Goal: Task Accomplishment & Management: Manage account settings

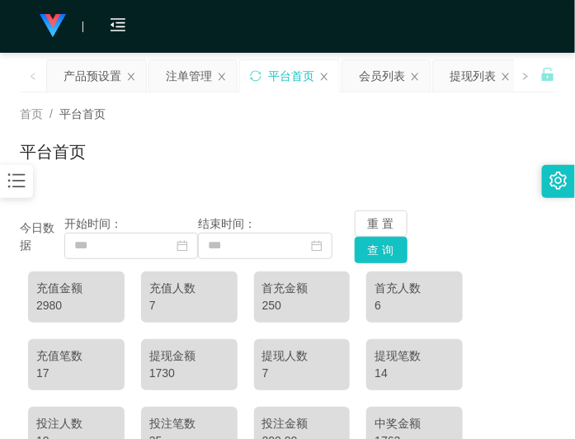
click at [212, 151] on div "平台首页" at bounding box center [287, 158] width 535 height 38
click at [444, 154] on div "平台首页" at bounding box center [287, 158] width 535 height 38
click at [89, 79] on div "产品预设置" at bounding box center [92, 75] width 58 height 31
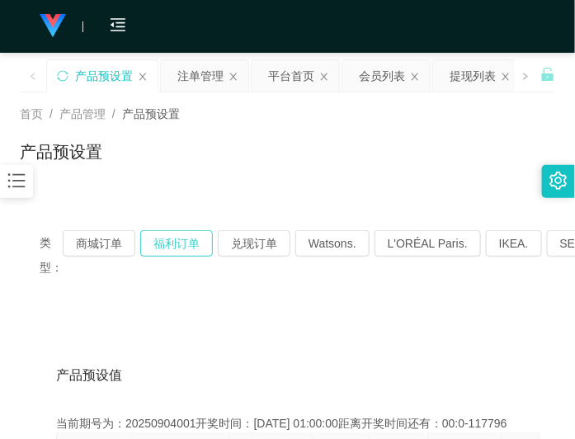
click at [184, 236] on button "福利订单" at bounding box center [176, 243] width 73 height 26
click at [374, 183] on div "首页 / 产品管理 / 产品预设置 / 产品预设置" at bounding box center [287, 141] width 575 height 98
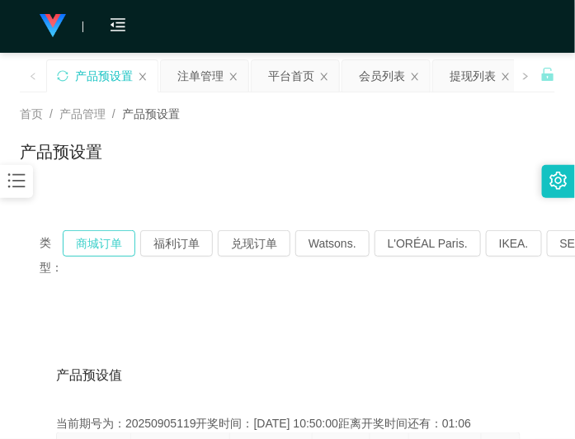
click at [105, 236] on button "商城订单" at bounding box center [99, 243] width 73 height 26
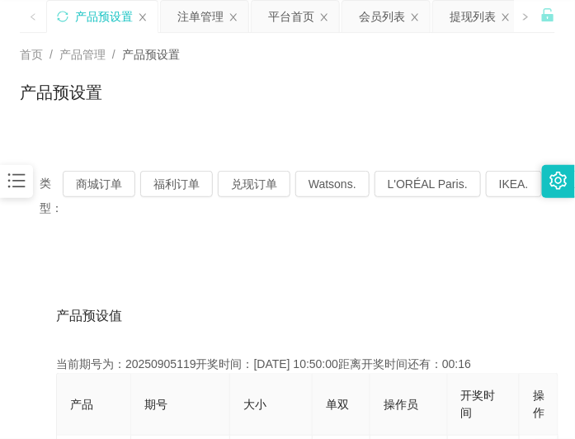
scroll to position [162, 0]
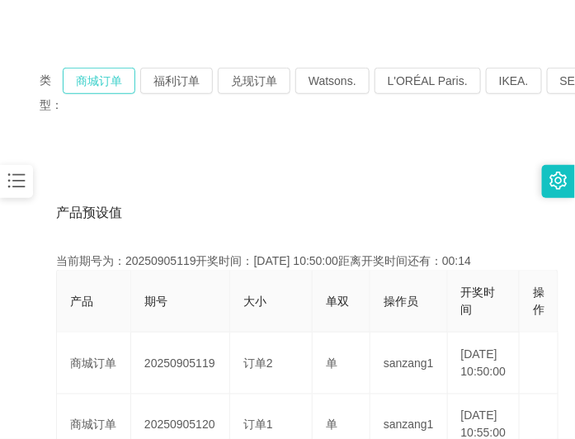
click at [92, 81] on button "商城订单" at bounding box center [99, 81] width 73 height 26
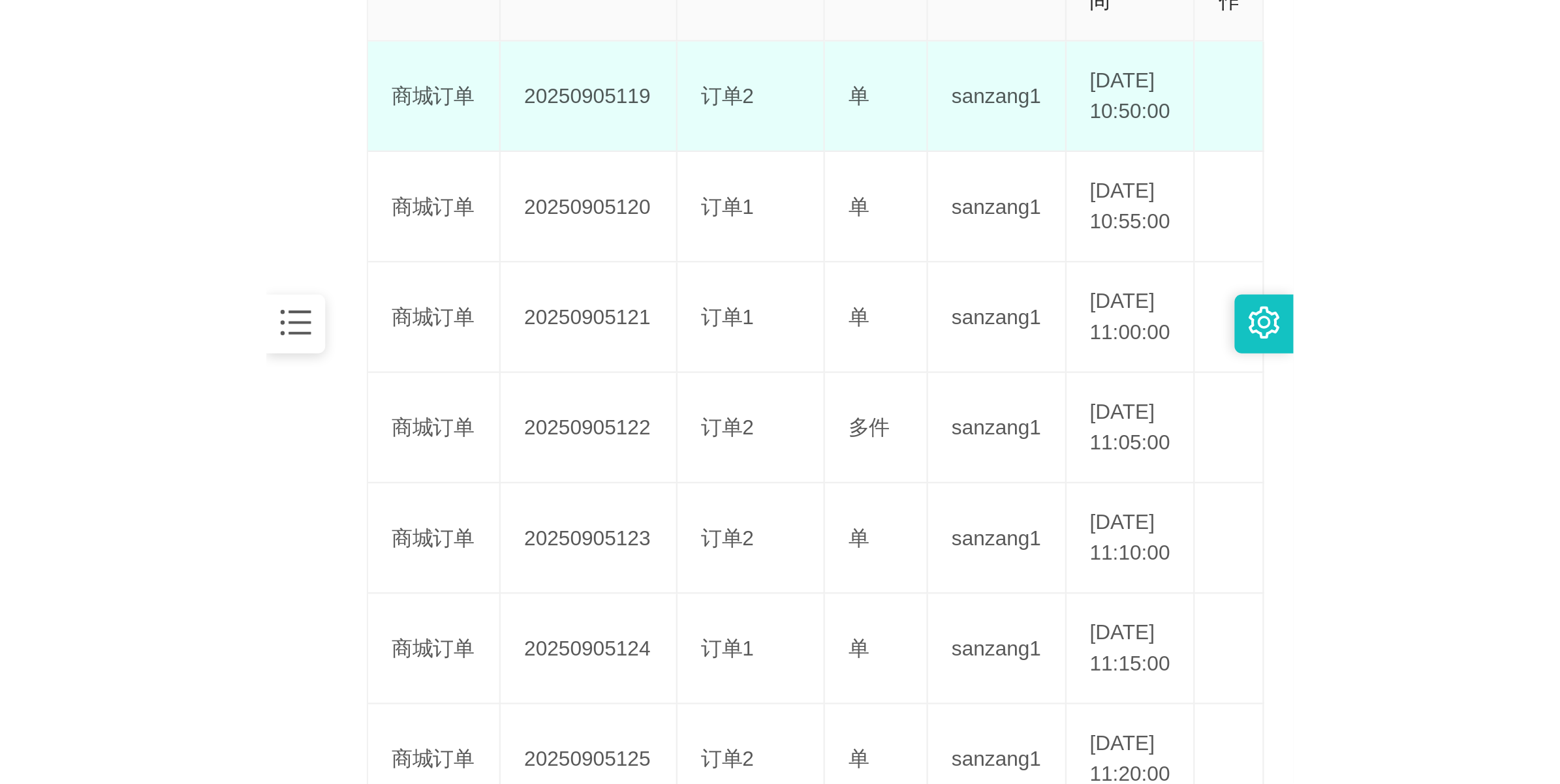
scroll to position [292, 0]
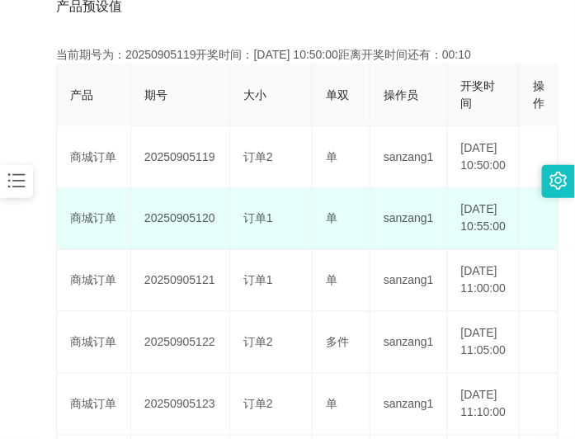
click at [200, 249] on td "20250905120" at bounding box center [180, 219] width 99 height 62
drag, startPoint x: 200, startPoint y: 249, endPoint x: 219, endPoint y: 237, distance: 22.6
click at [200, 249] on td "20250905120" at bounding box center [180, 219] width 99 height 62
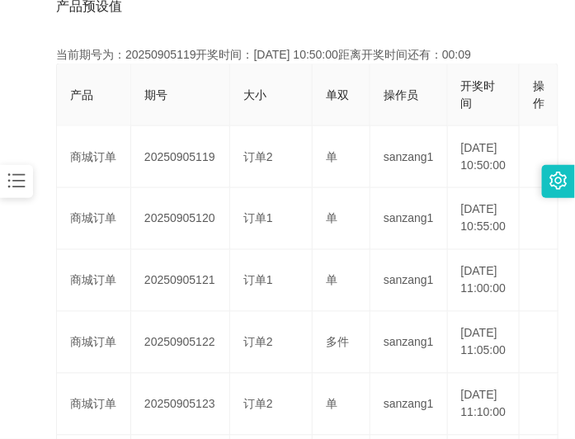
copy td "20250905120"
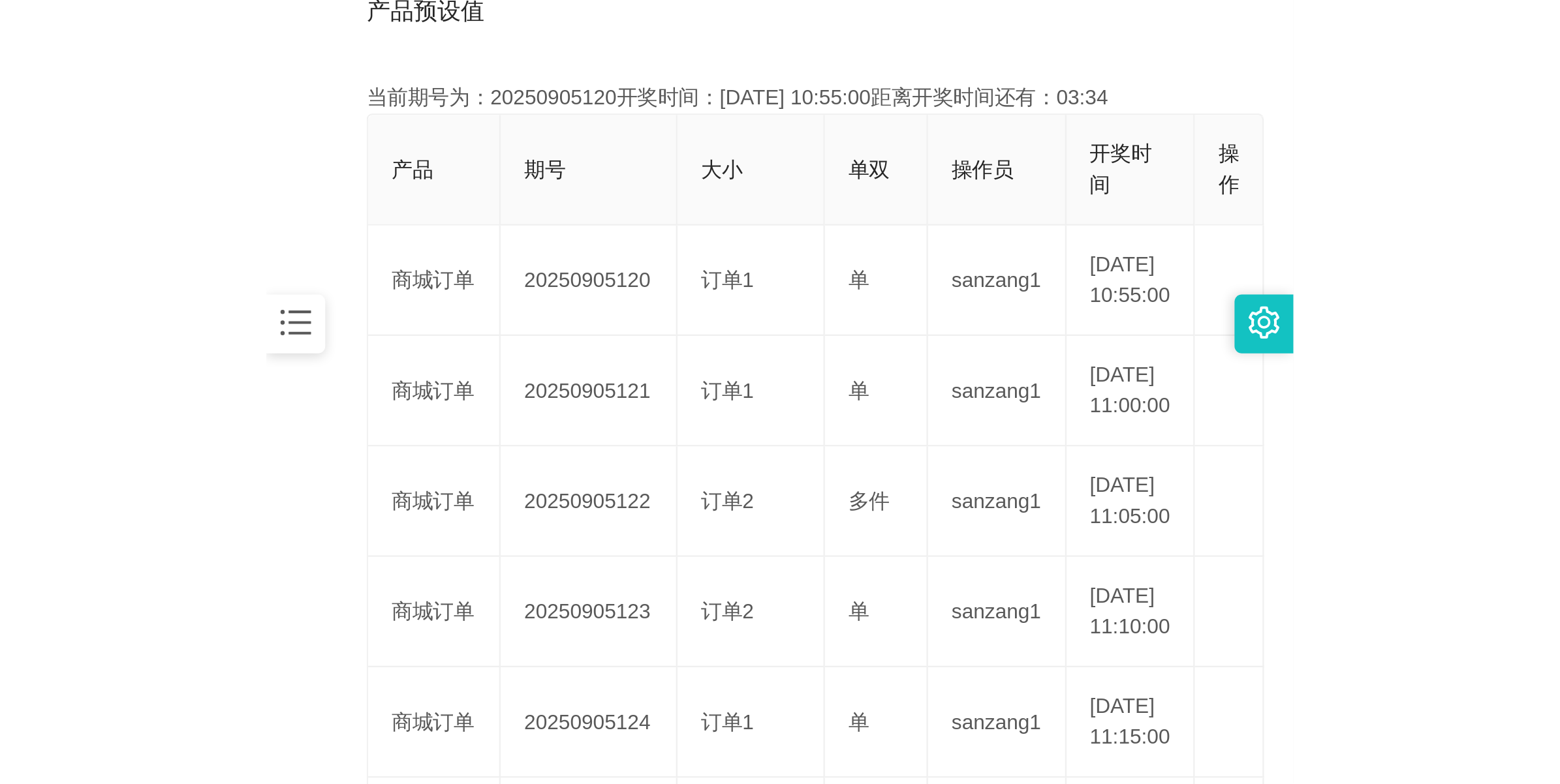
scroll to position [47, 0]
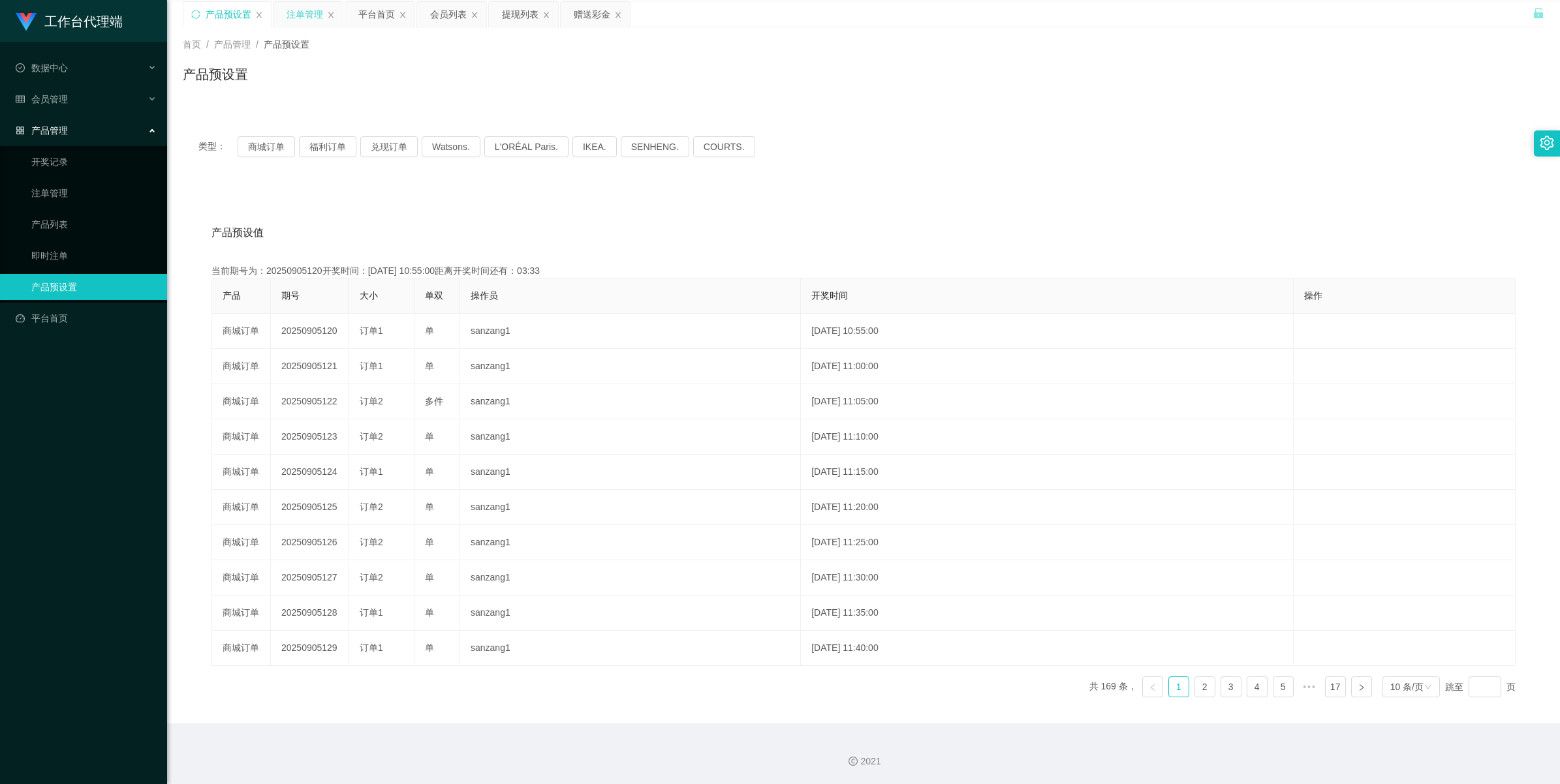
click at [312, 12] on div "注单管理" at bounding box center [305, 13] width 36 height 25
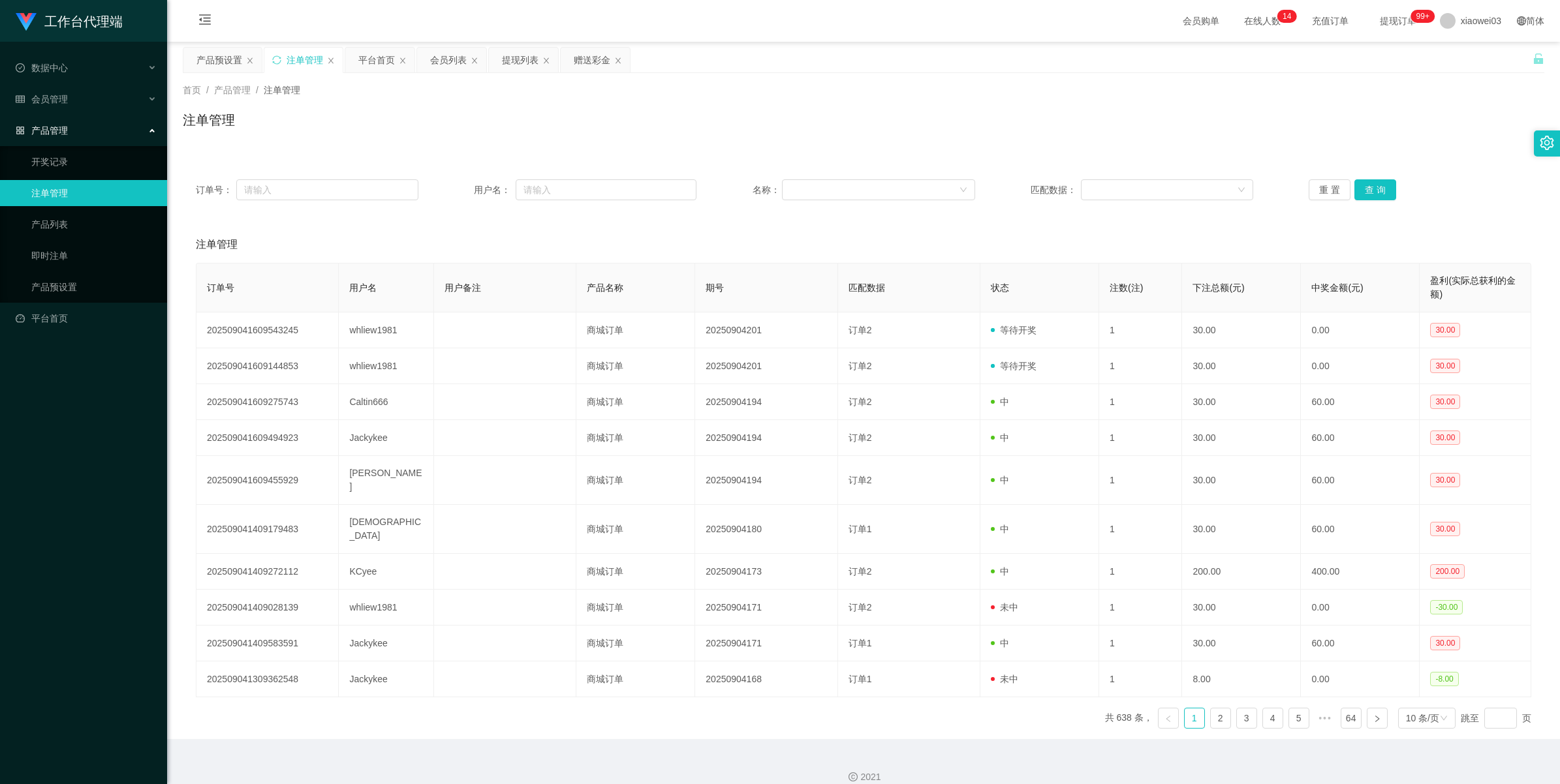
click at [454, 191] on div "重 置 查 询" at bounding box center [1419, 190] width 222 height 21
click at [454, 189] on button "查 询" at bounding box center [1375, 190] width 42 height 21
click at [454, 189] on div "重 置 查 询" at bounding box center [1419, 190] width 222 height 21
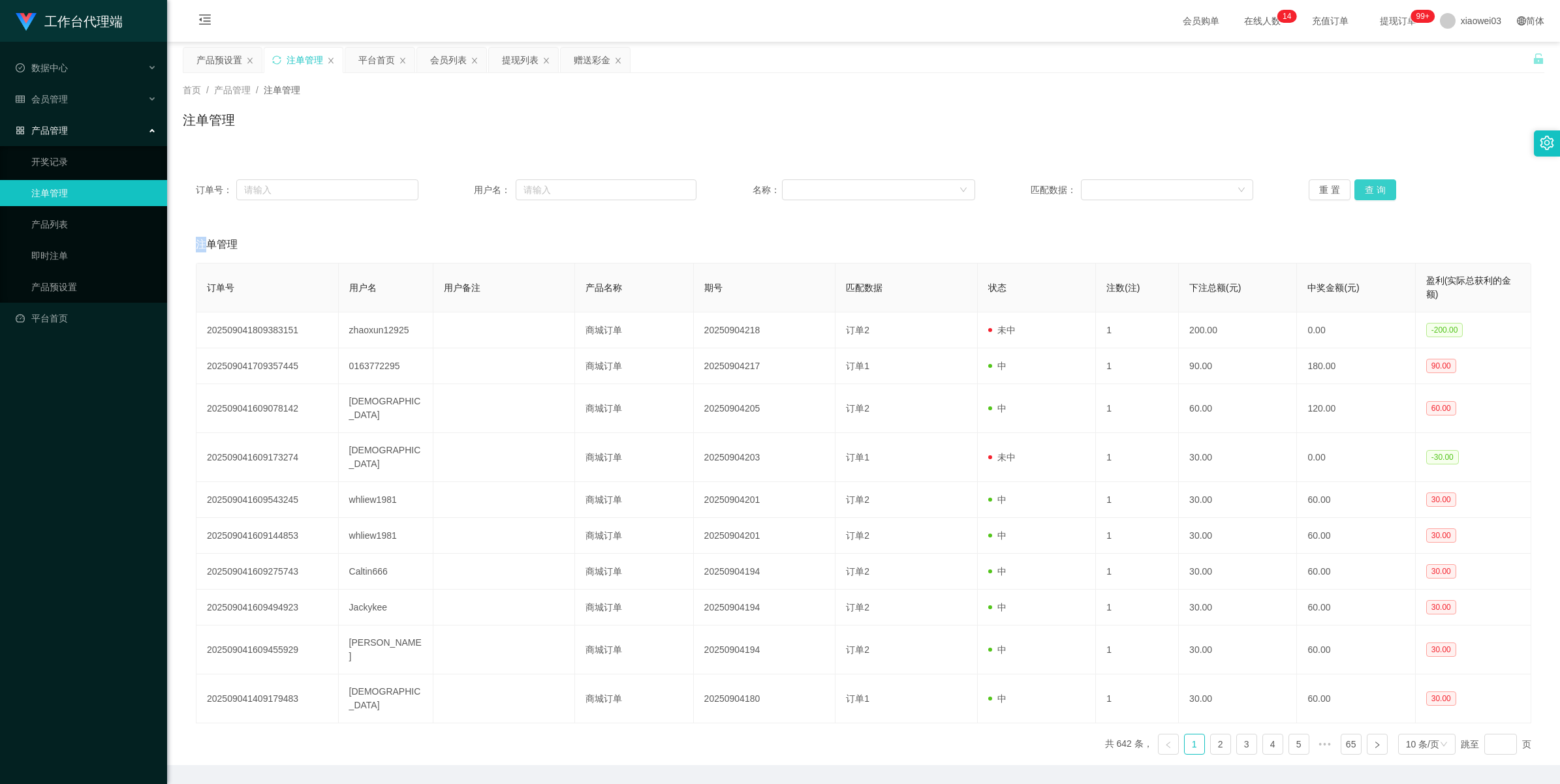
click at [454, 189] on button "查 询" at bounding box center [1375, 190] width 42 height 21
click at [454, 189] on div "重 置 查 询" at bounding box center [1419, 190] width 222 height 21
click at [454, 192] on button "查 询" at bounding box center [1375, 190] width 42 height 21
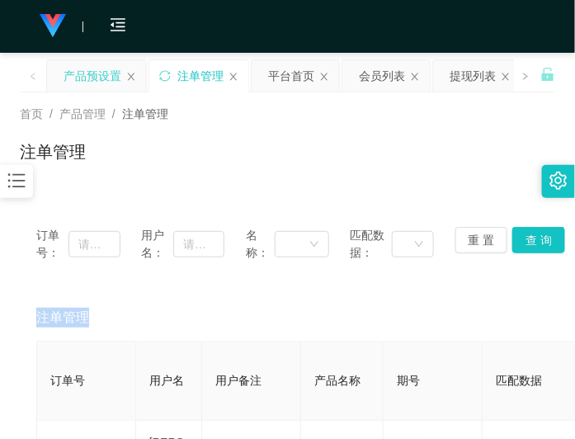
click at [96, 74] on div "产品预设置" at bounding box center [92, 75] width 58 height 31
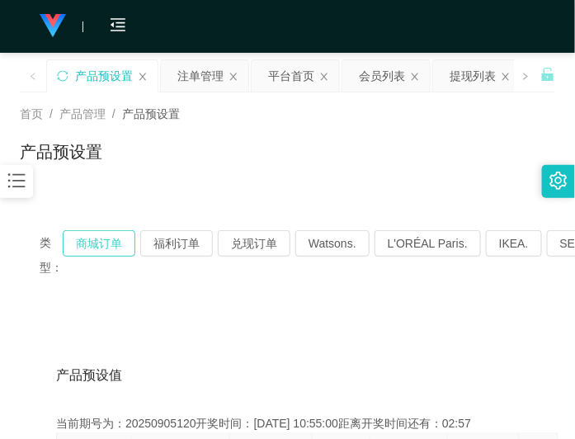
click at [111, 243] on button "商城订单" at bounding box center [99, 243] width 73 height 26
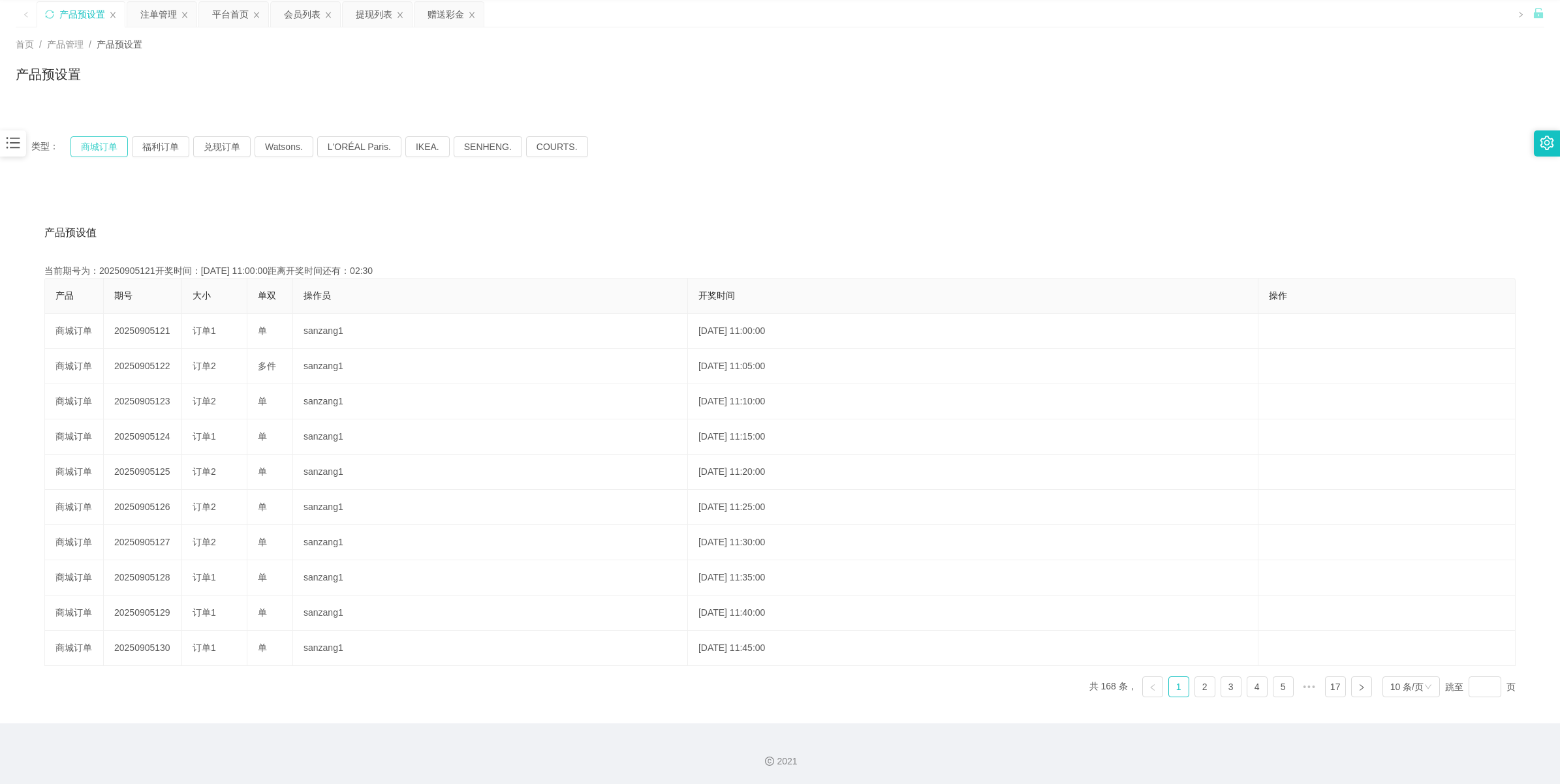
scroll to position [47, 0]
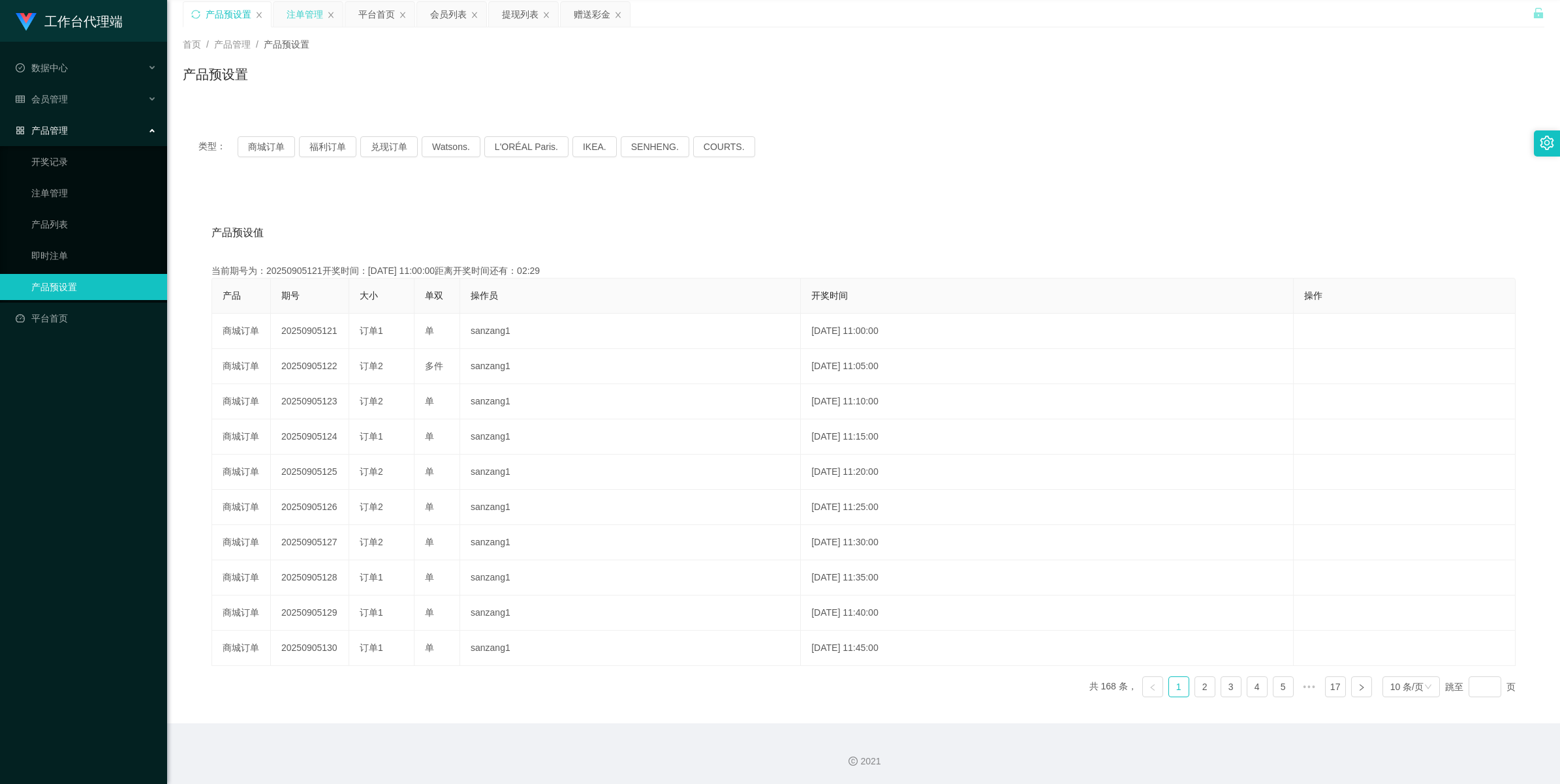
click at [305, 13] on div "注单管理" at bounding box center [305, 13] width 36 height 25
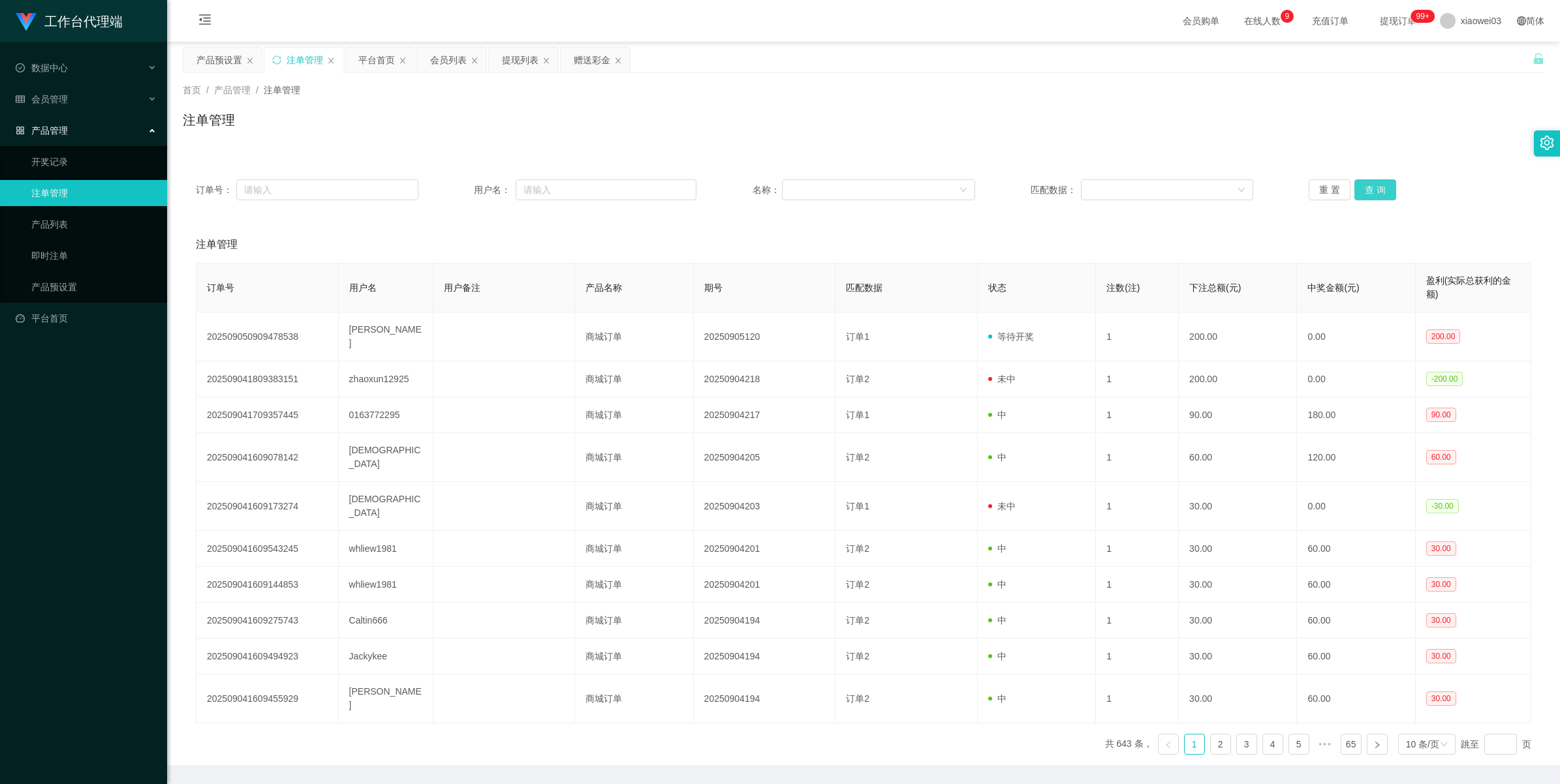
click at [454, 191] on button "查 询" at bounding box center [1375, 190] width 42 height 21
